Goal: Transaction & Acquisition: Purchase product/service

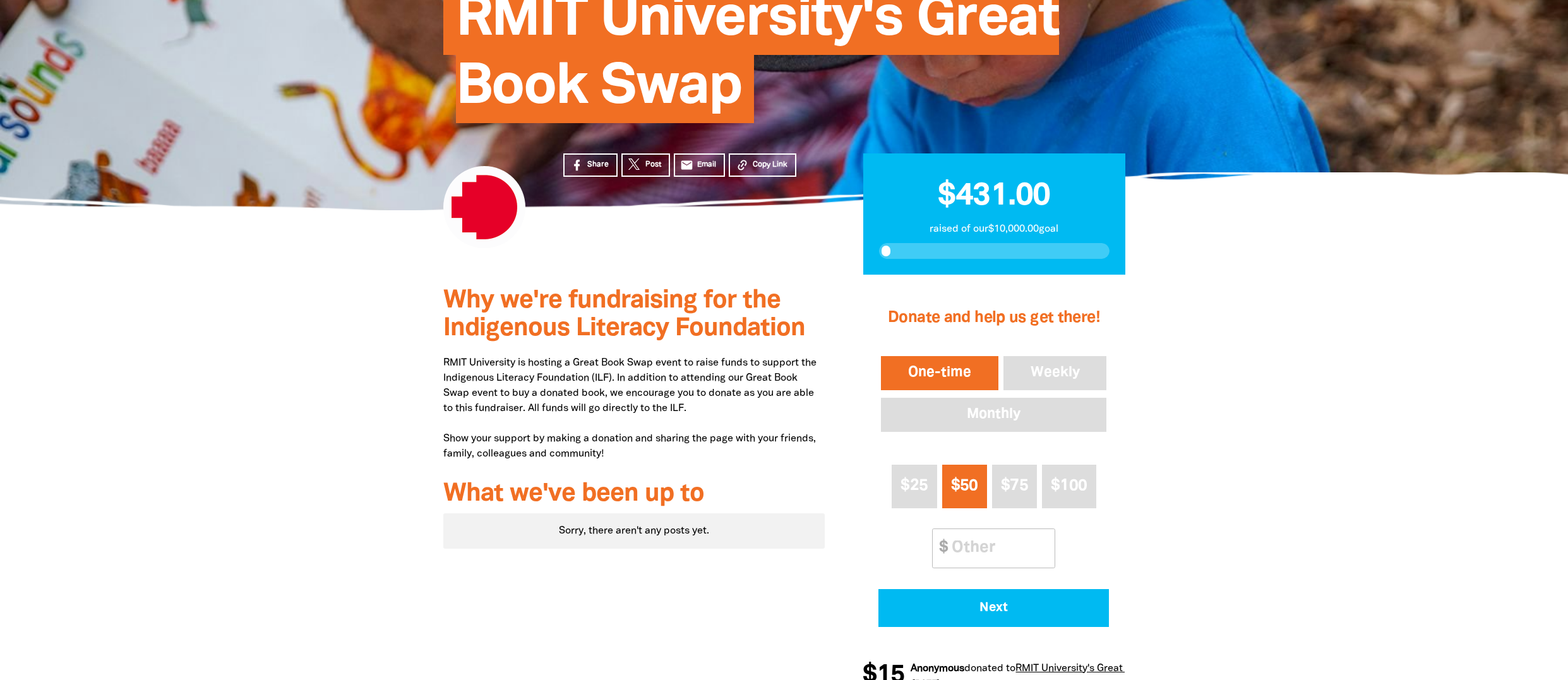
scroll to position [180, 0]
click at [908, 477] on button "$25" at bounding box center [915, 486] width 45 height 43
click at [924, 371] on button "One-time" at bounding box center [939, 373] width 123 height 39
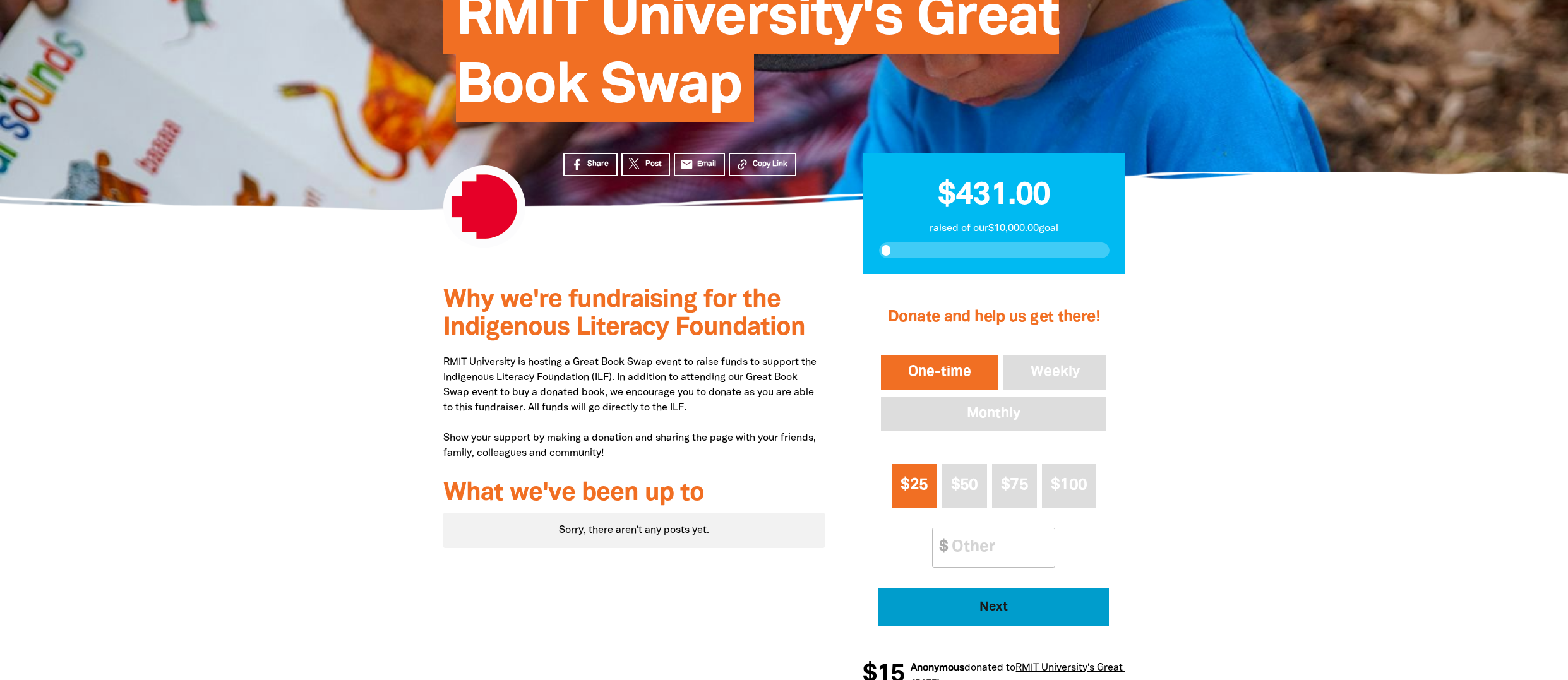
click at [995, 596] on button "Next" at bounding box center [993, 607] width 231 height 38
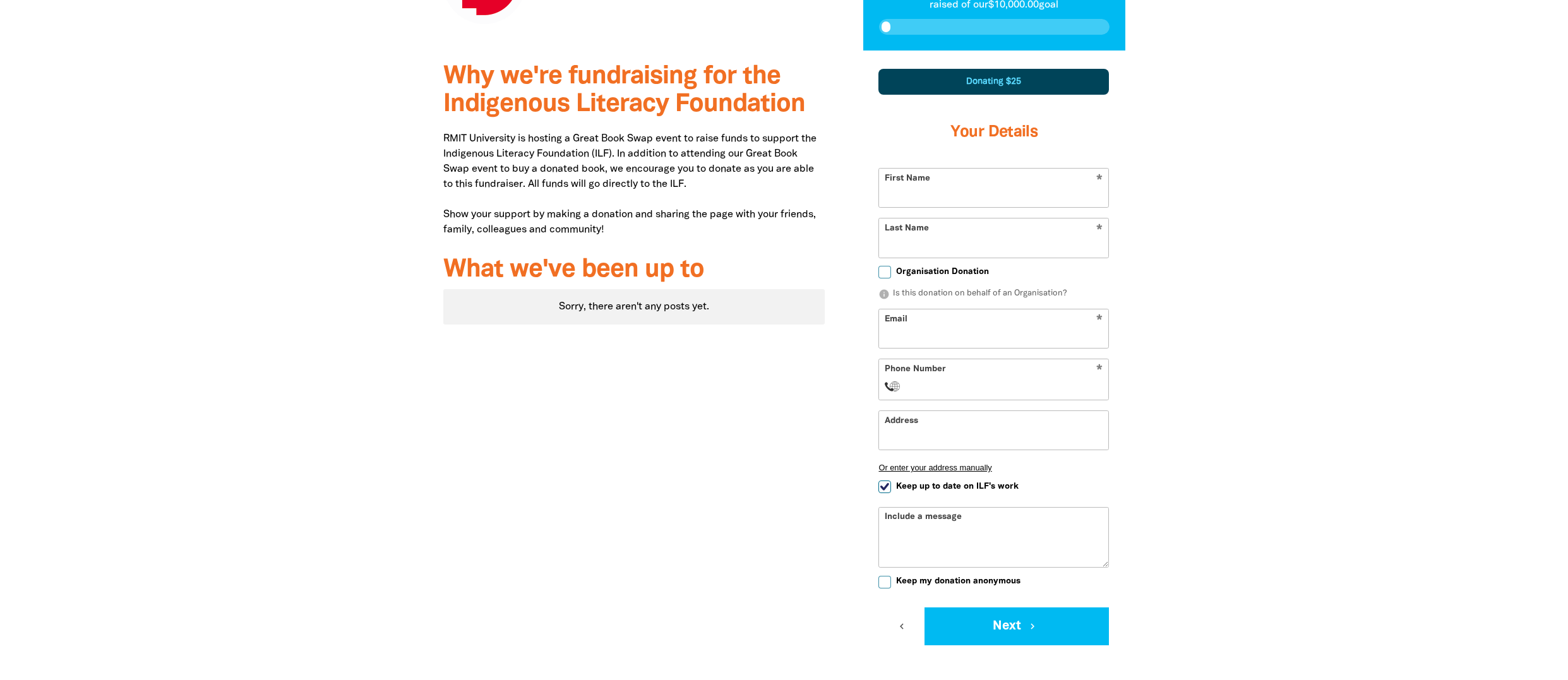
scroll to position [420, 0]
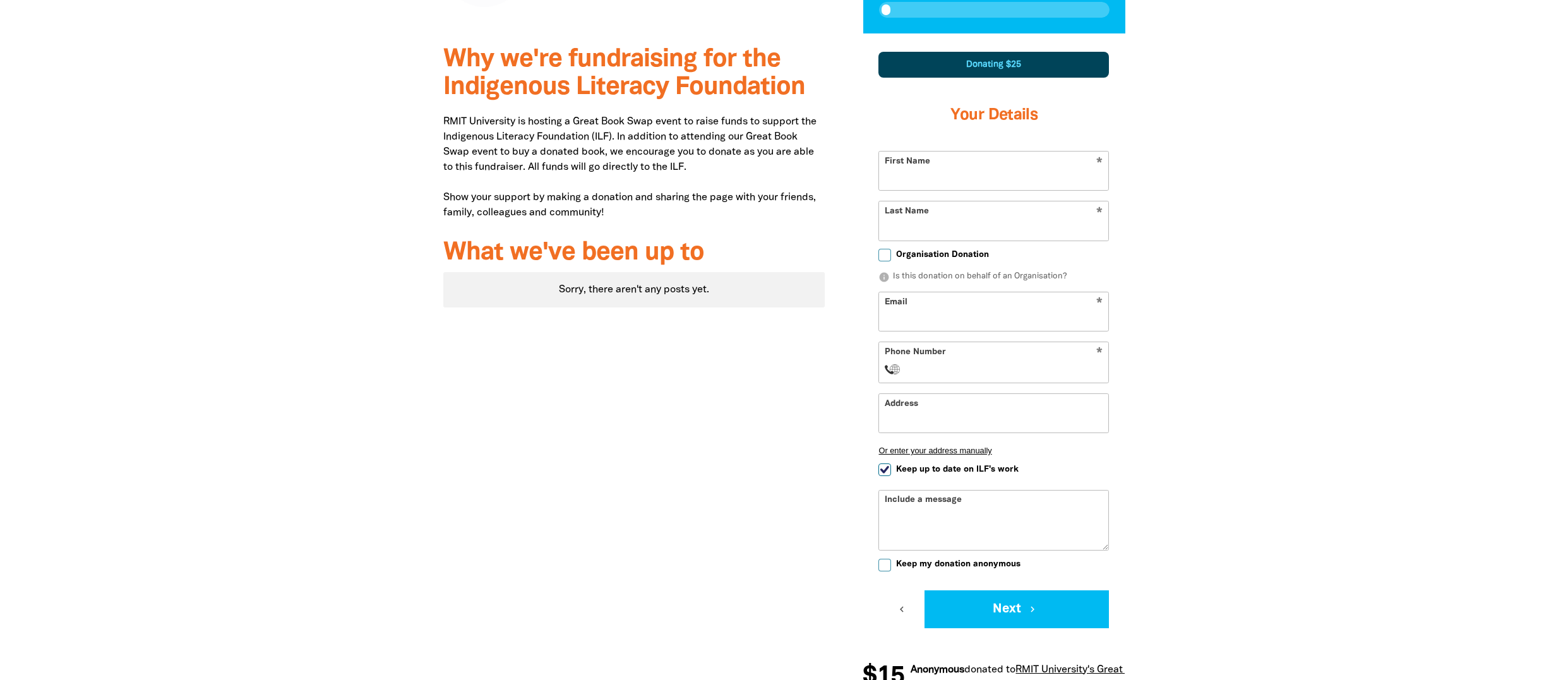
click at [967, 176] on input "First Name" at bounding box center [994, 170] width 230 height 38
type input "[PERSON_NAME]"
click at [941, 225] on input "Last Name" at bounding box center [994, 220] width 230 height 38
type input "[PERSON_NAME]"
click at [933, 304] on input "Email" at bounding box center [994, 311] width 230 height 38
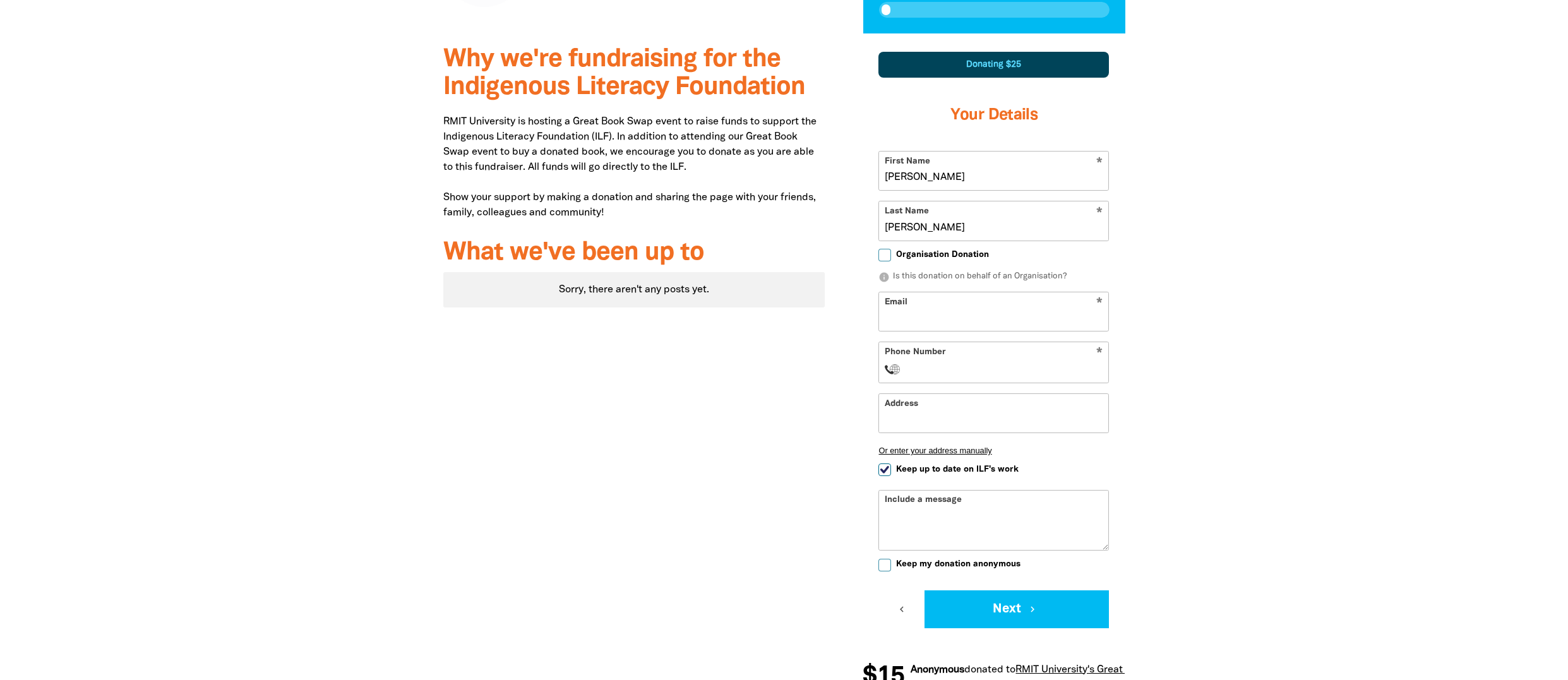
type input "[PERSON_NAME][EMAIL_ADDRESS][PERSON_NAME][DOMAIN_NAME]"
click at [957, 373] on input "Phone Number" at bounding box center [1007, 369] width 193 height 15
click at [943, 404] on input "Address" at bounding box center [994, 413] width 230 height 38
click at [1010, 367] on input "Phone Number" at bounding box center [1007, 369] width 193 height 15
type input "[PHONE_NUMBER]"
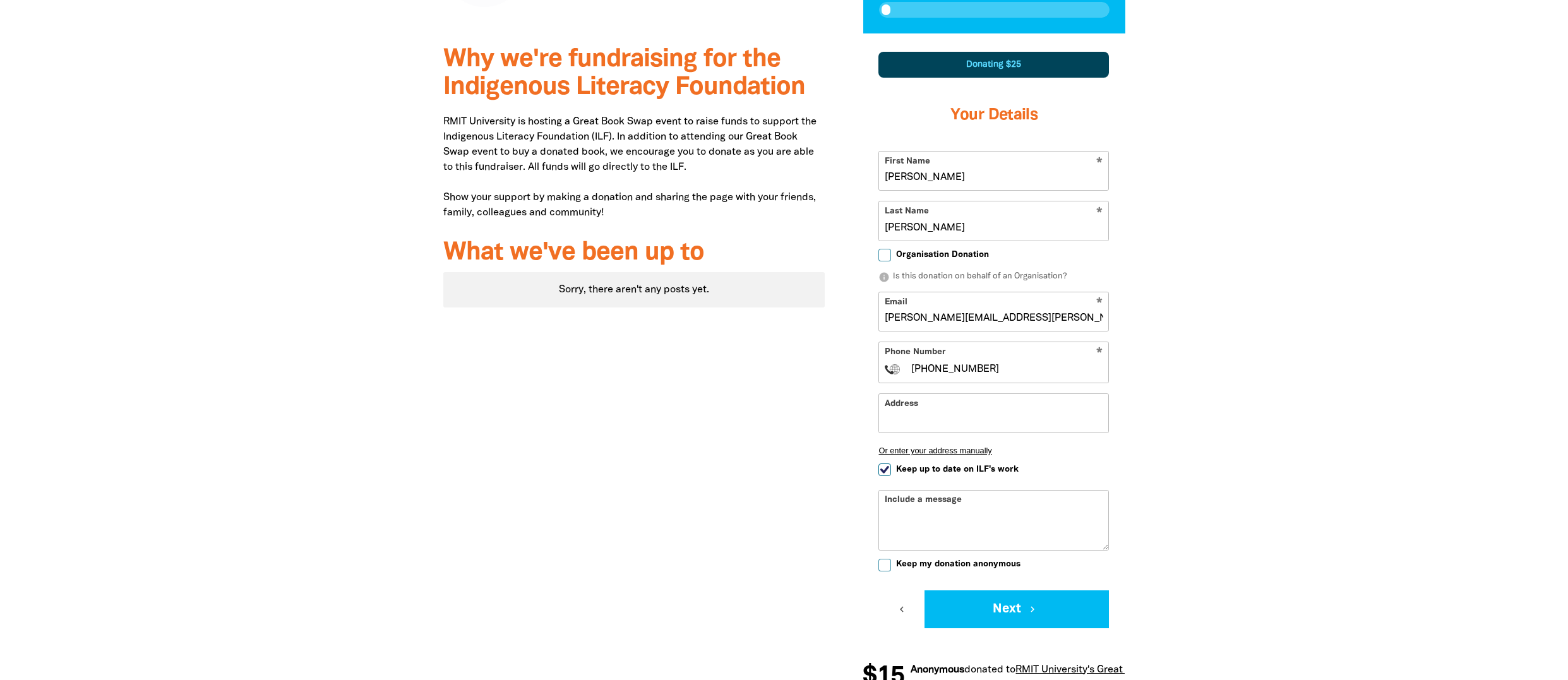
click at [988, 510] on textarea "Include a message" at bounding box center [994, 530] width 230 height 40
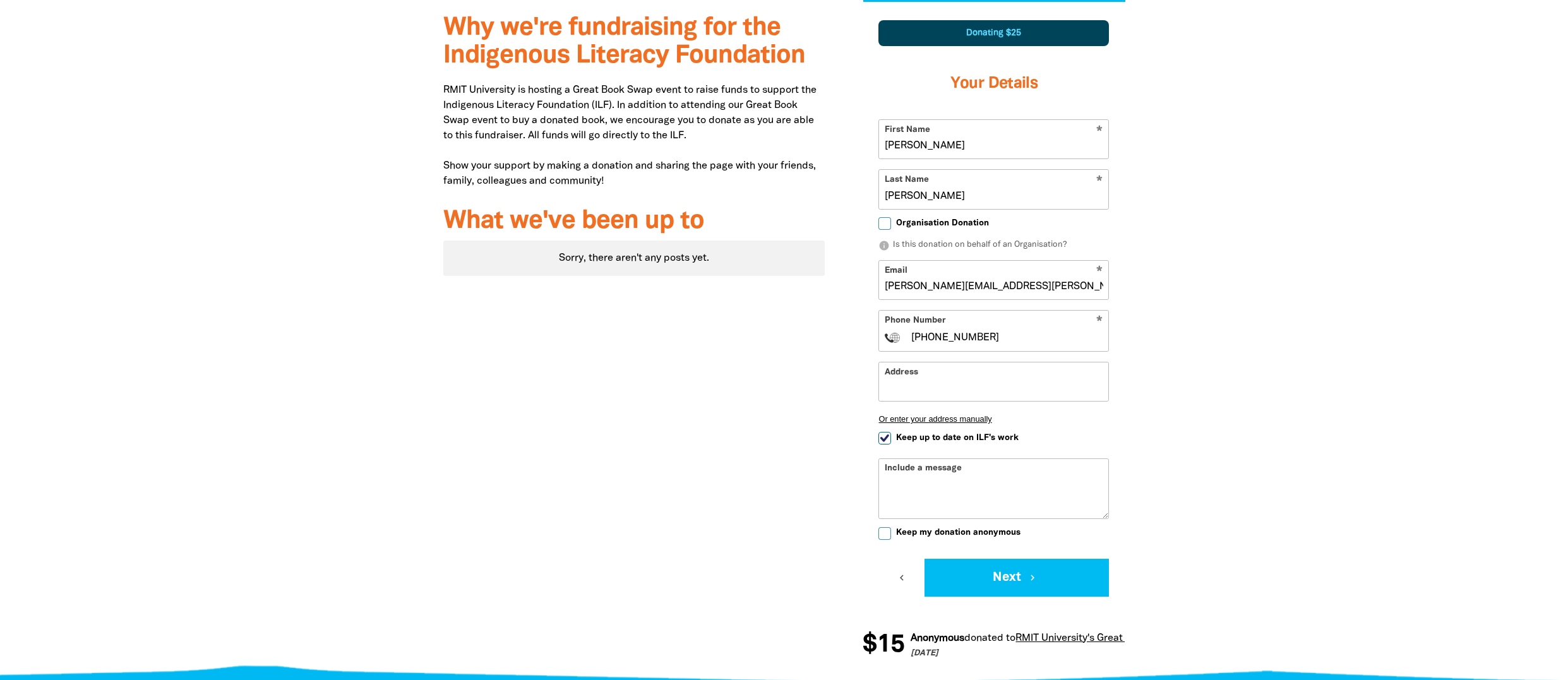
scroll to position [453, 0]
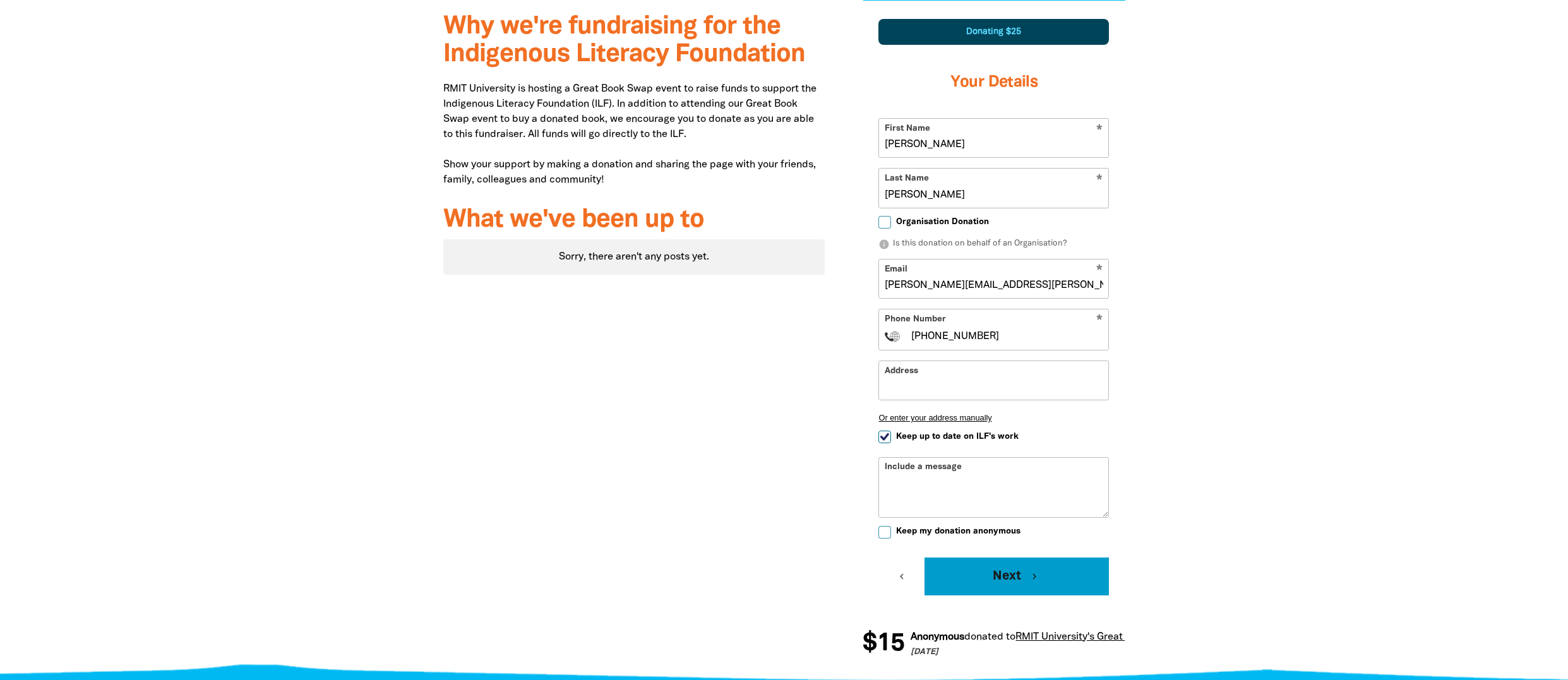
click at [1013, 586] on button "Next chevron_right" at bounding box center [1017, 576] width 184 height 38
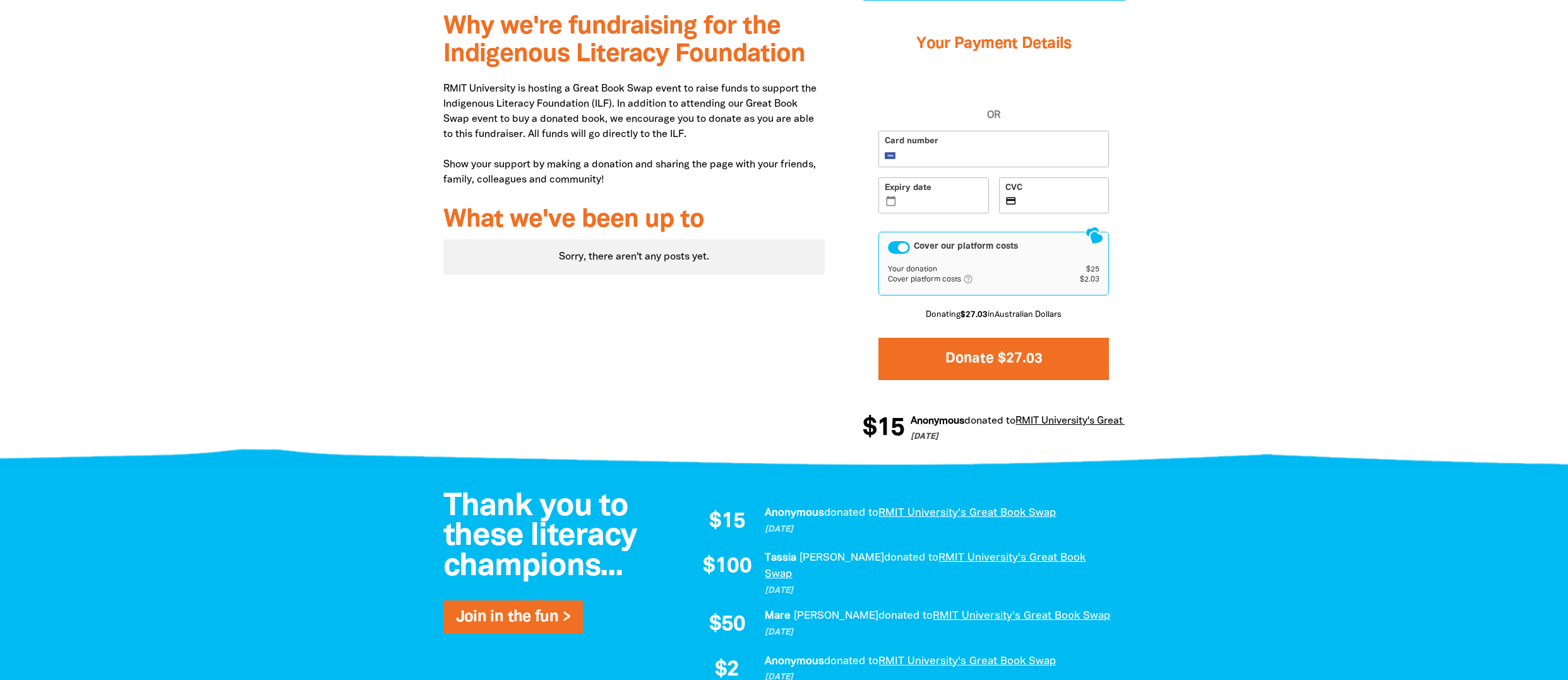
click at [981, 356] on button "Donate $27.03" at bounding box center [993, 358] width 231 height 42
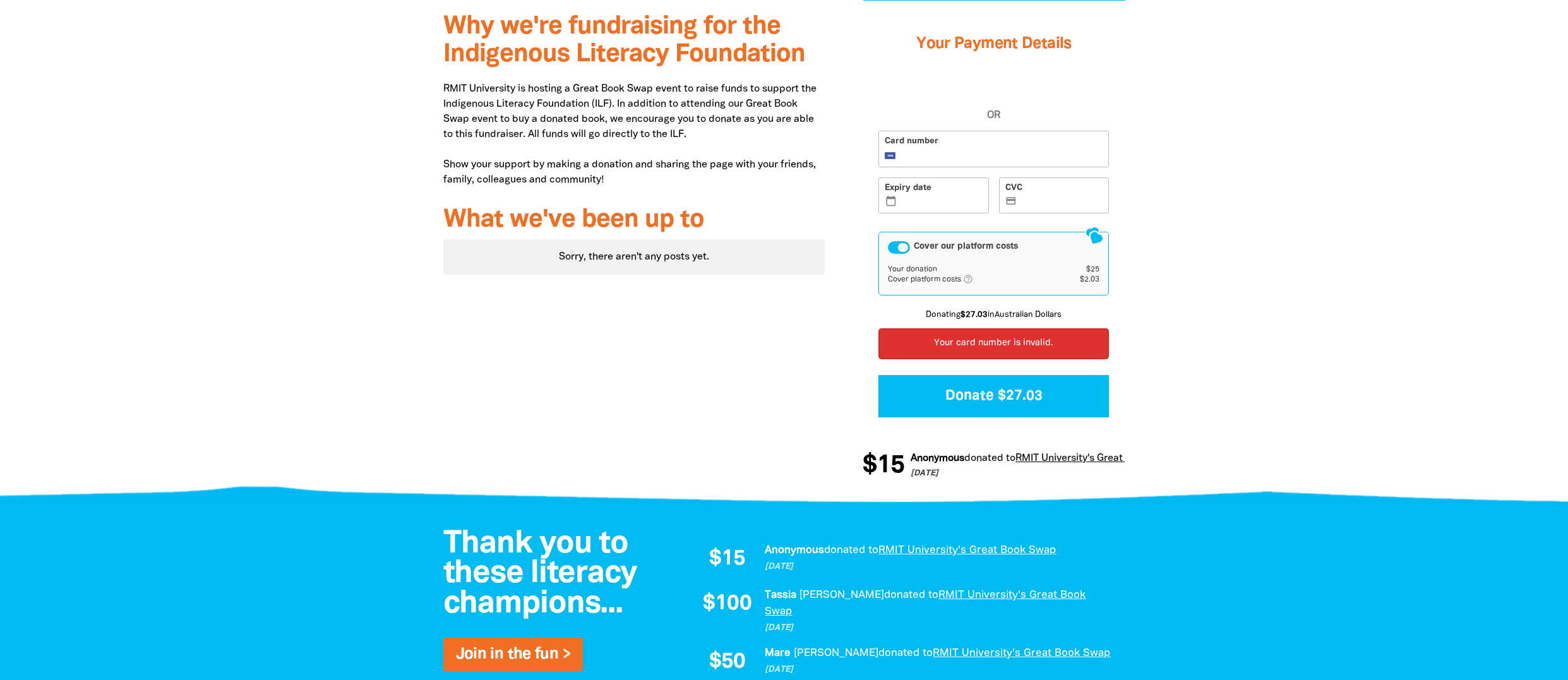
scroll to position [453, 0]
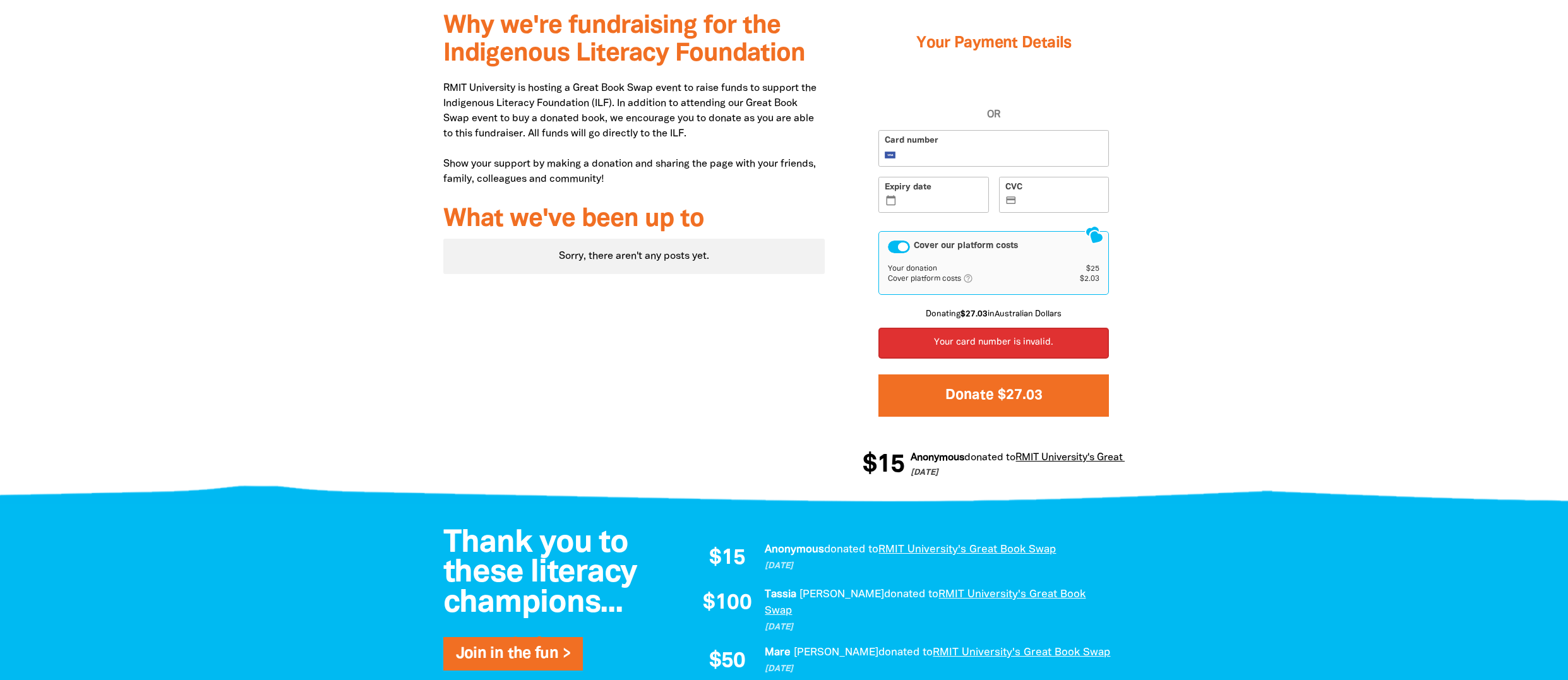
click at [991, 399] on button "Donate $27.03" at bounding box center [993, 395] width 231 height 42
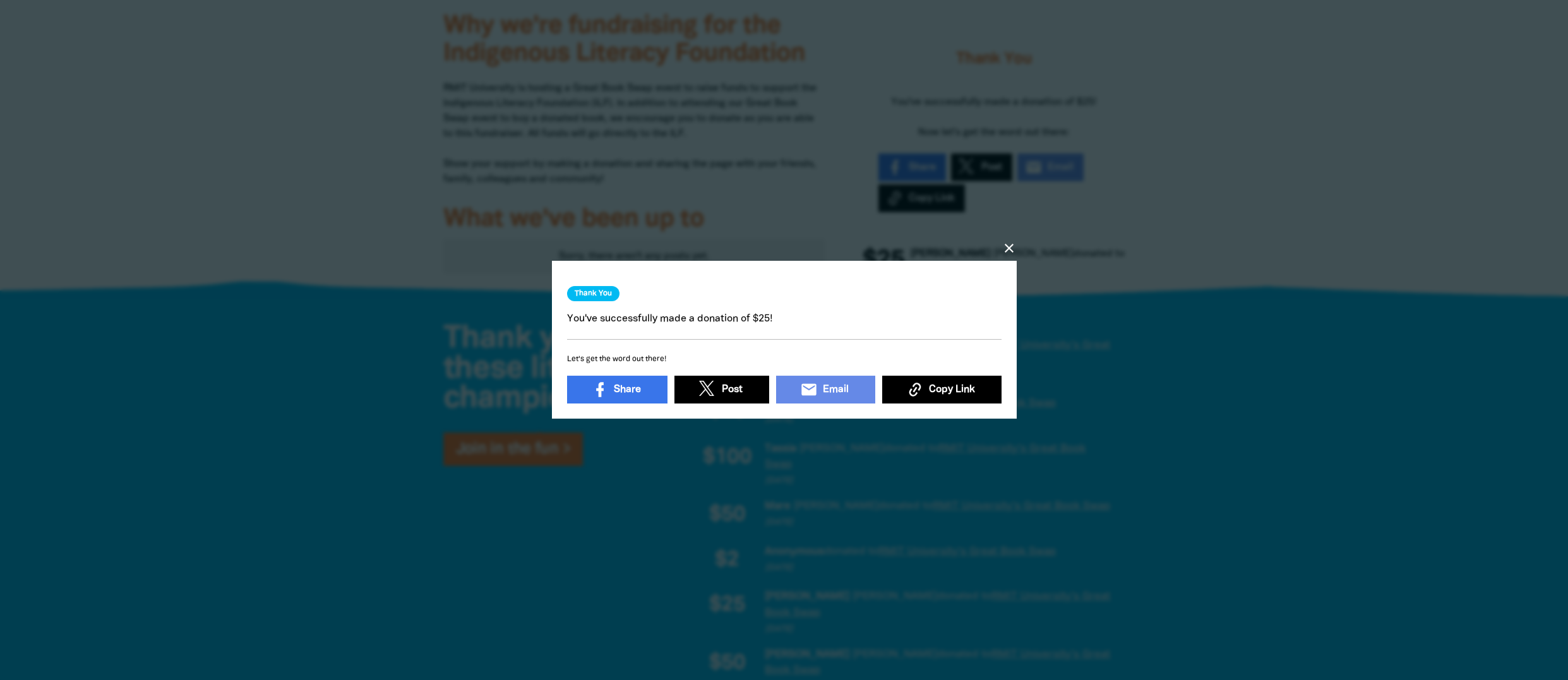
click at [1007, 249] on icon "close" at bounding box center [1009, 247] width 15 height 15
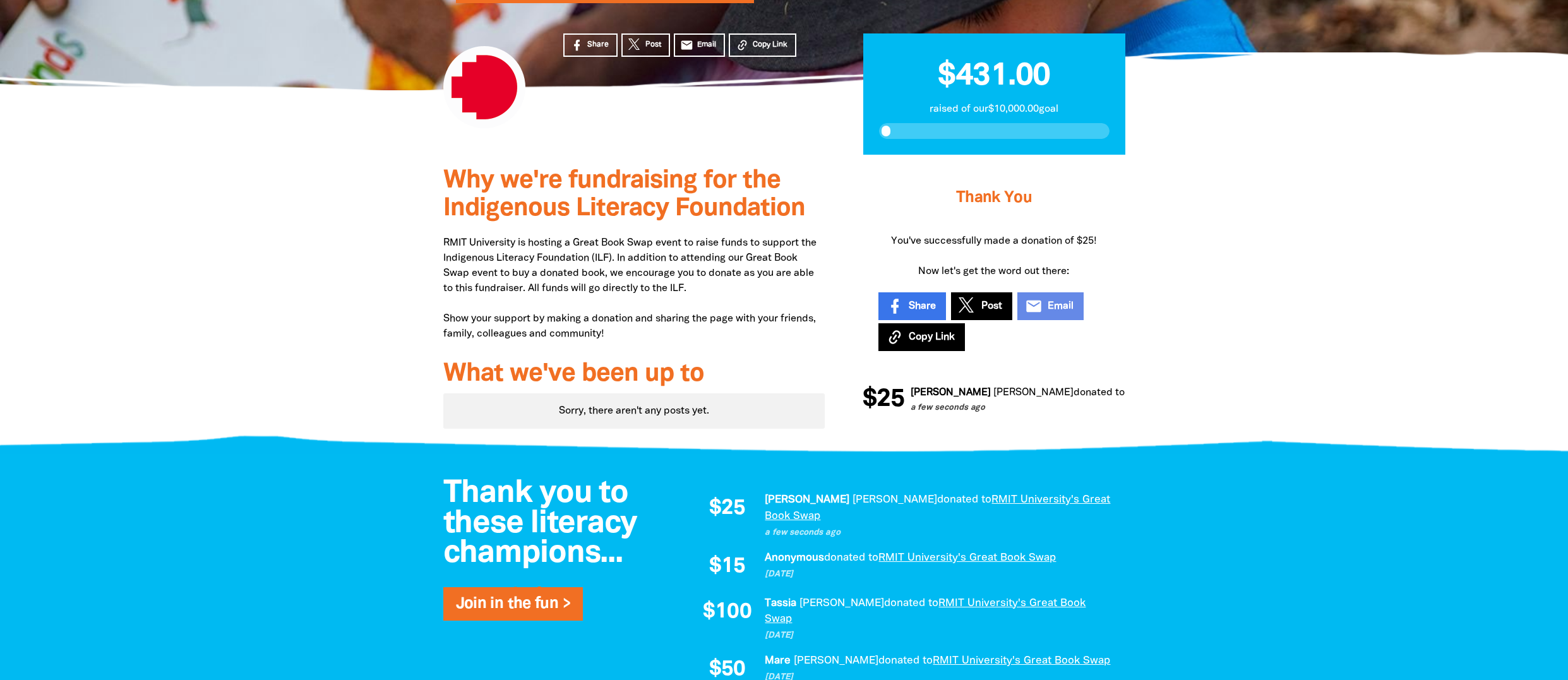
scroll to position [0, 0]
